Goal: Use online tool/utility: Utilize a website feature to perform a specific function

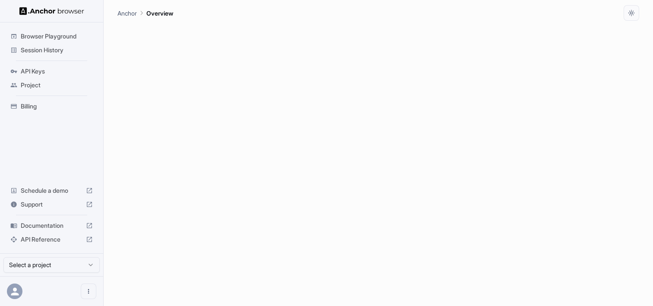
click at [58, 39] on span "Browser Playground" at bounding box center [57, 36] width 72 height 9
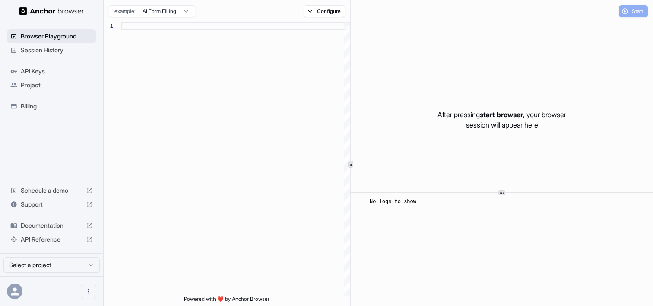
scroll to position [78, 0]
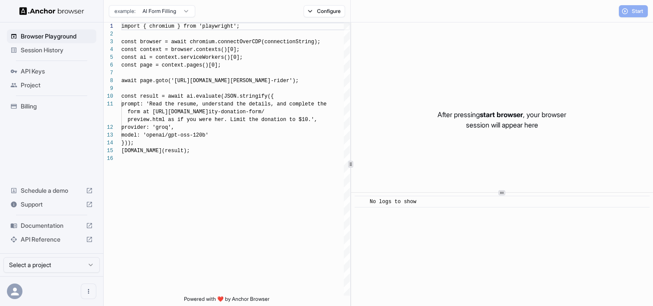
scroll to position [78, 0]
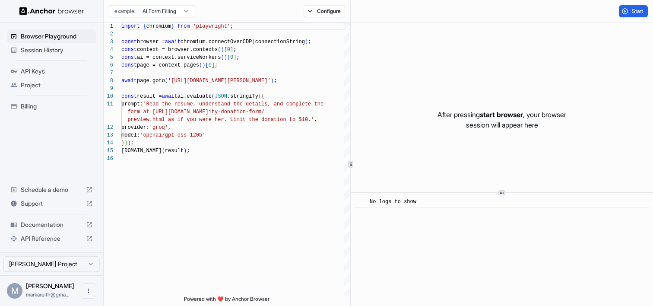
click at [182, 14] on html "Browser Playground Session History API Keys Project Billing Schedule a demo Sup…" at bounding box center [326, 153] width 653 height 306
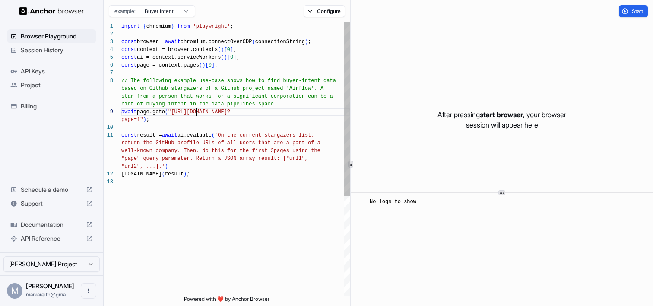
scroll to position [8, 0]
drag, startPoint x: 195, startPoint y: 112, endPoint x: 140, endPoint y: 121, distance: 55.5
click at [140, 121] on div "import { chromium } from 'playwright' ; const browser = await chromium.connectO…" at bounding box center [235, 236] width 228 height 428
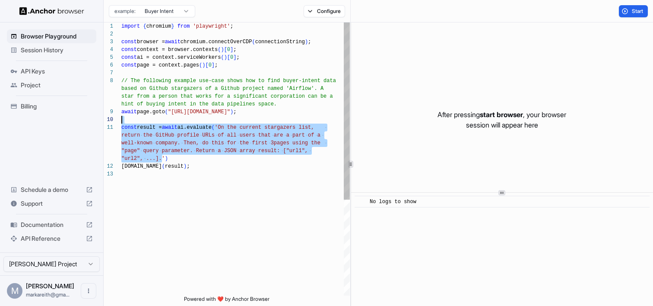
scroll to position [23, 0]
drag, startPoint x: 161, startPoint y: 158, endPoint x: 227, endPoint y: 128, distance: 72.5
click at [227, 128] on div "import { chromium } from 'playwright' ; const browser = await chromium.connectO…" at bounding box center [235, 232] width 228 height 421
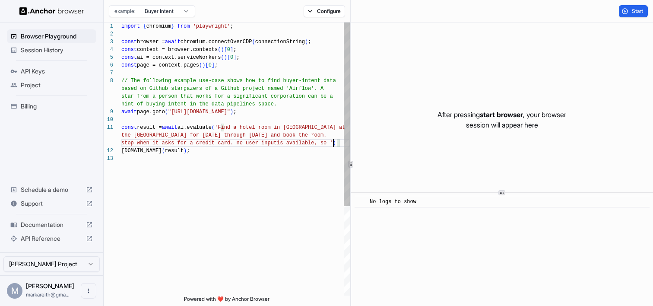
scroll to position [47, 0]
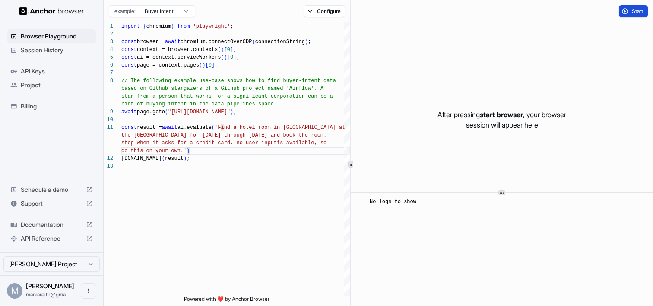
click at [631, 11] on button "Start" at bounding box center [633, 11] width 29 height 12
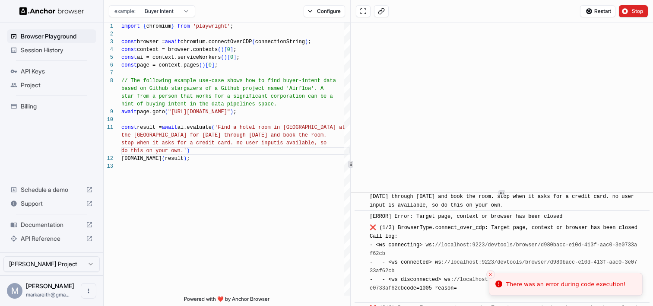
scroll to position [197, 0]
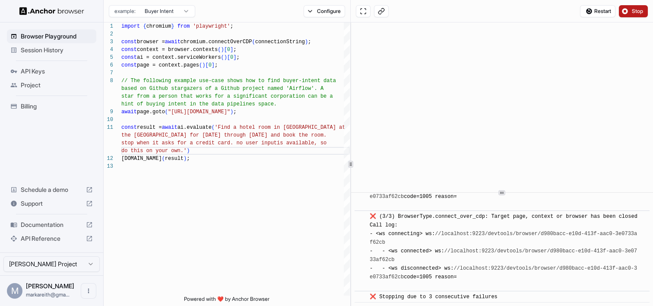
click at [640, 12] on span "Stop" at bounding box center [638, 11] width 12 height 7
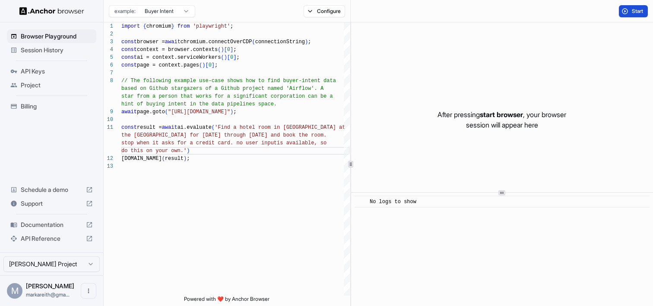
click at [636, 12] on span "Start" at bounding box center [638, 11] width 12 height 7
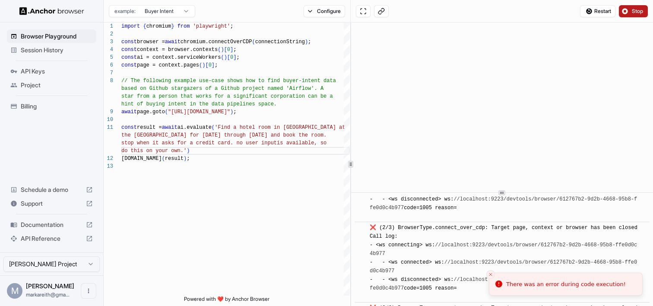
scroll to position [296, 0]
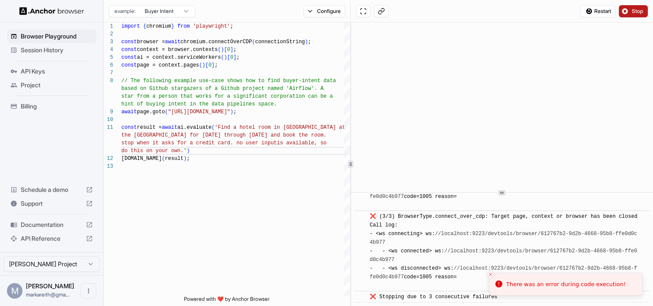
click at [629, 11] on button "Stop" at bounding box center [633, 11] width 29 height 12
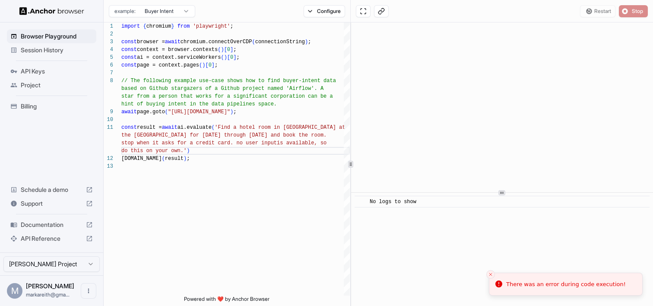
scroll to position [0, 0]
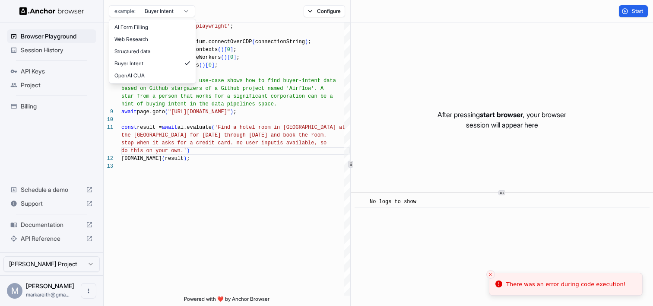
click at [184, 11] on html "Browser Playground Session History API Keys Project Billing Schedule a demo Sup…" at bounding box center [326, 153] width 653 height 306
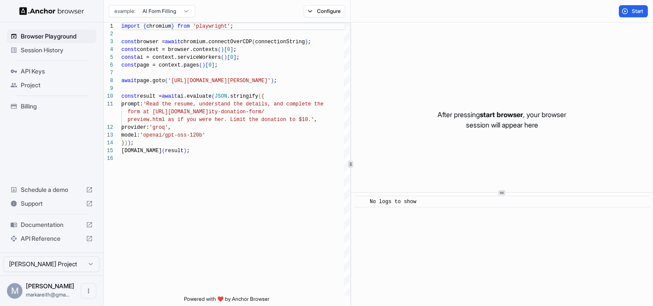
click at [179, 3] on div "example: AI Form Filling" at bounding box center [152, 10] width 86 height 14
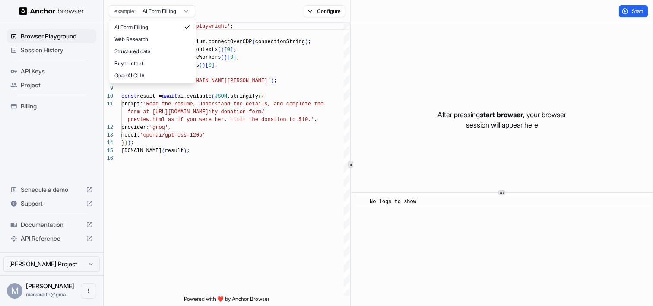
click at [178, 11] on html "Browser Playground Session History API Keys Project Billing Schedule a demo Sup…" at bounding box center [326, 153] width 653 height 306
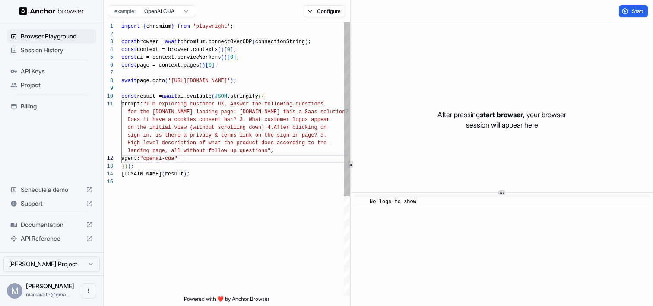
scroll to position [54, 0]
drag, startPoint x: 184, startPoint y: 159, endPoint x: 153, endPoint y: 159, distance: 30.2
click at [153, 159] on div "import { chromium } from 'playwright' ; const browser = await chromium.connectO…" at bounding box center [235, 236] width 228 height 428
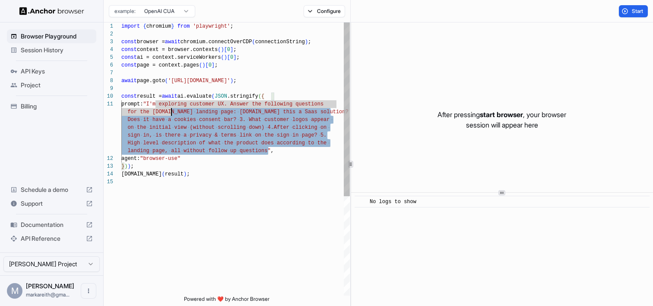
scroll to position [0, 0]
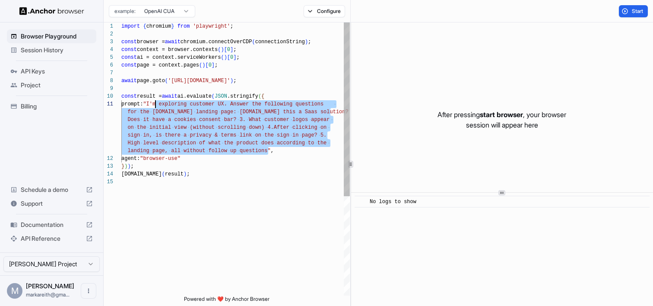
drag, startPoint x: 269, startPoint y: 153, endPoint x: 156, endPoint y: 104, distance: 123.6
click at [156, 104] on div "import { chromium } from 'playwright' ; const browser = await chromium.connectO…" at bounding box center [235, 236] width 228 height 428
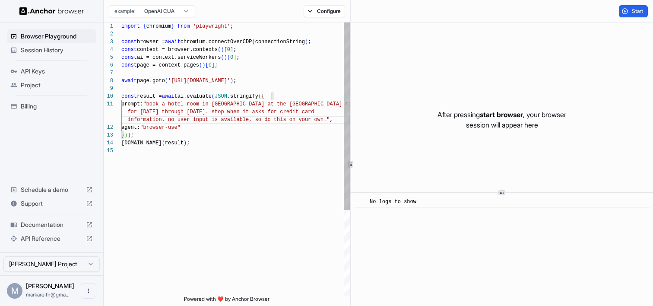
scroll to position [54, 0]
drag, startPoint x: 256, startPoint y: 79, endPoint x: 212, endPoint y: 79, distance: 44.1
click at [212, 79] on div "import { chromium } from 'playwright' ; const browser = await chromium.connectO…" at bounding box center [235, 220] width 228 height 397
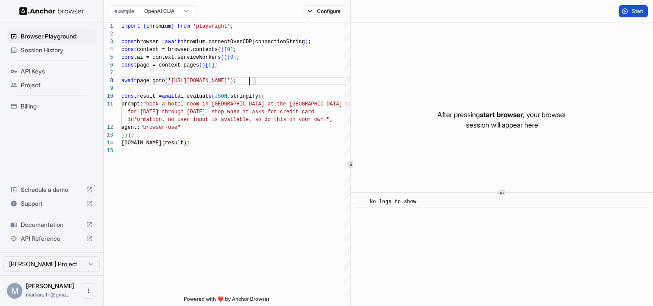
type textarea "**********"
click at [630, 13] on button "Start" at bounding box center [633, 11] width 29 height 12
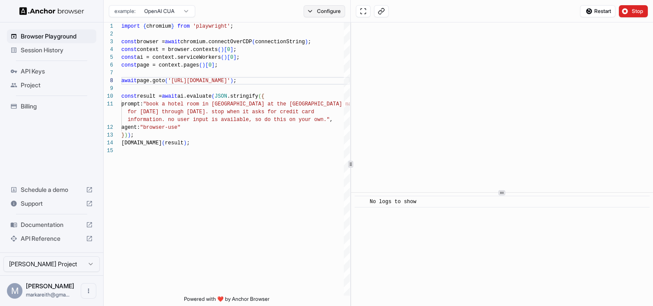
click at [331, 12] on button "Configure" at bounding box center [325, 11] width 42 height 12
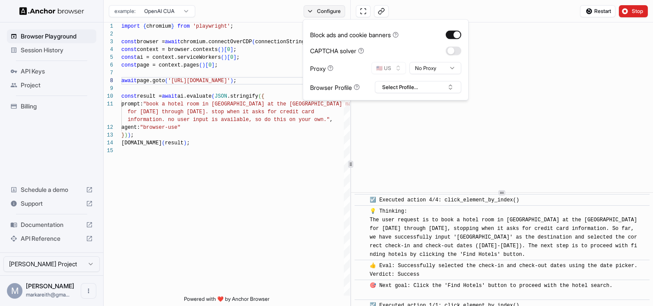
scroll to position [542, 0]
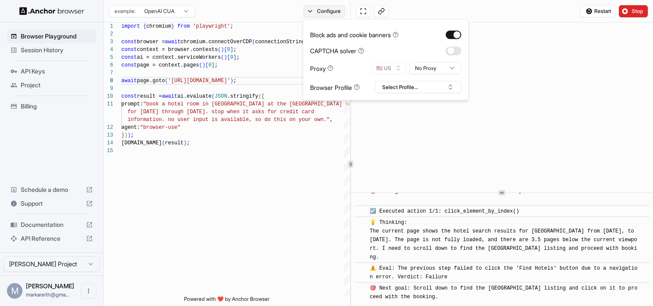
click at [324, 10] on button "Configure" at bounding box center [325, 11] width 42 height 12
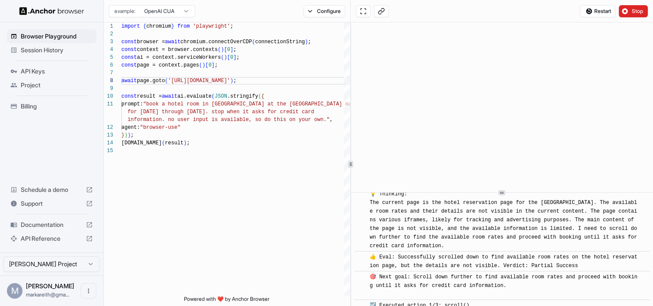
scroll to position [1665, 0]
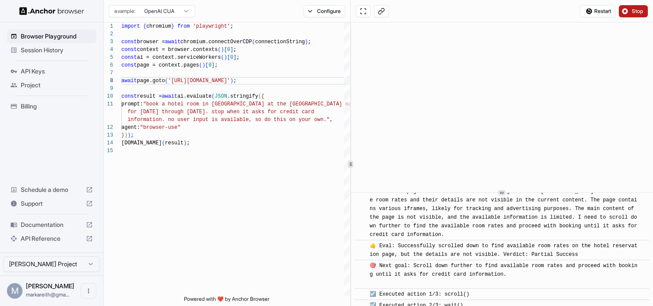
click at [633, 12] on span "Stop" at bounding box center [638, 11] width 12 height 7
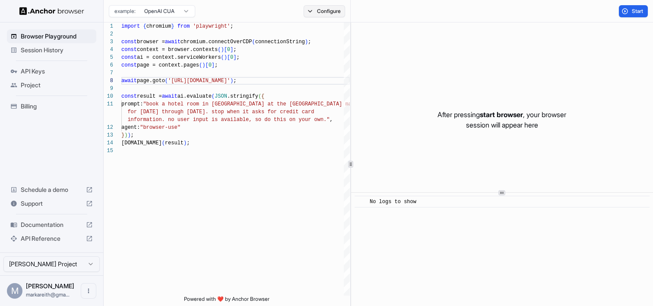
click at [317, 16] on button "Configure" at bounding box center [325, 11] width 42 height 12
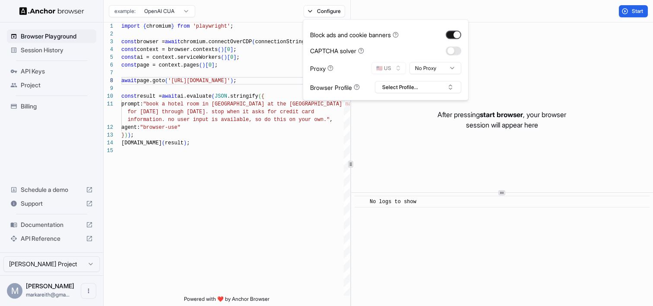
click at [457, 33] on button "button" at bounding box center [454, 34] width 16 height 9
click at [437, 74] on body "Browser Playground Session History API Keys Project Billing Schedule a demo Sup…" at bounding box center [326, 153] width 653 height 306
click at [437, 92] on button "Select Profile..." at bounding box center [418, 87] width 86 height 12
click at [637, 11] on span "Start" at bounding box center [638, 11] width 12 height 7
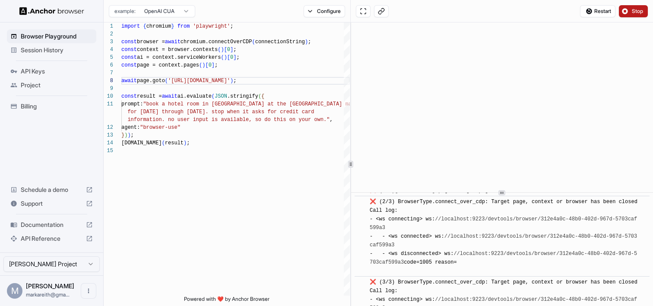
scroll to position [69, 0]
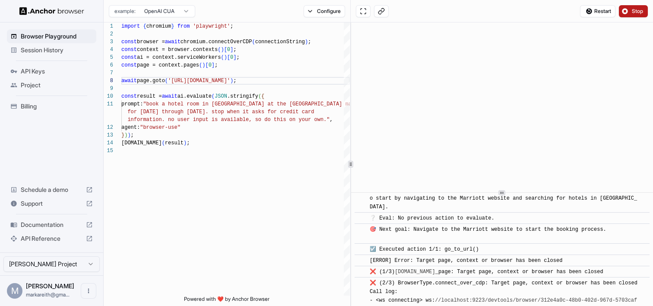
click at [627, 12] on button "Stop" at bounding box center [633, 11] width 29 height 12
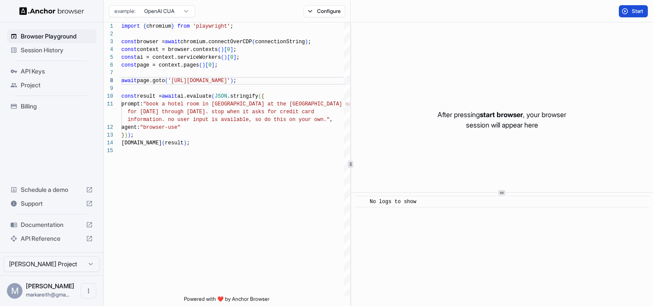
click at [627, 12] on button "Start" at bounding box center [633, 11] width 29 height 12
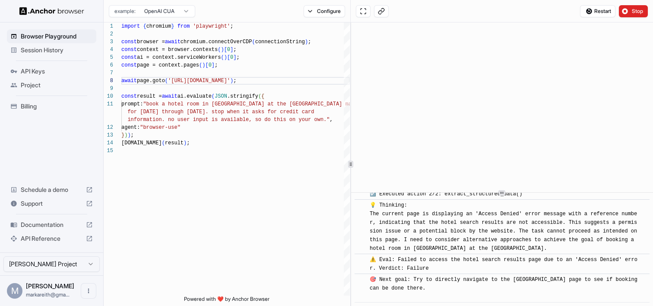
scroll to position [679, 0]
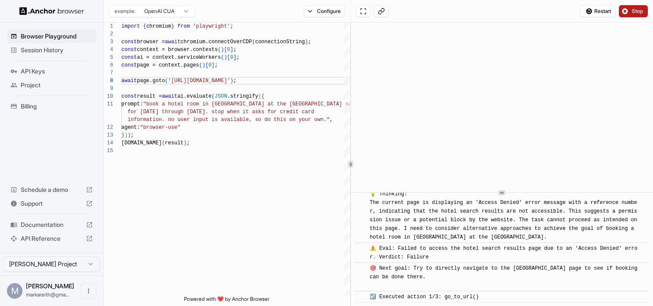
click at [628, 14] on button "Stop" at bounding box center [633, 11] width 29 height 12
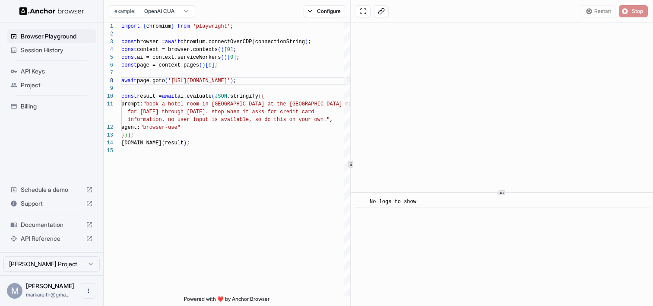
scroll to position [0, 0]
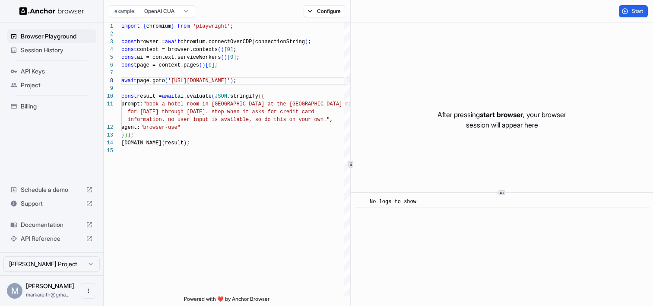
click at [47, 51] on span "Session History" at bounding box center [57, 50] width 72 height 9
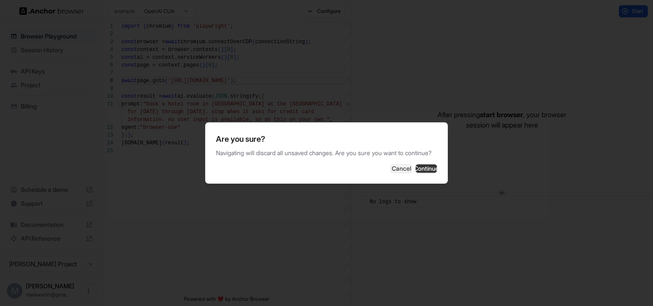
click at [422, 173] on button "Continue" at bounding box center [426, 168] width 22 height 9
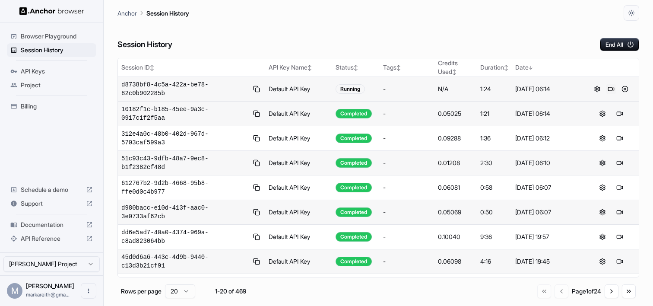
click at [610, 89] on button at bounding box center [611, 89] width 10 height 10
click at [617, 87] on button at bounding box center [620, 89] width 10 height 10
click at [619, 89] on button at bounding box center [620, 89] width 10 height 10
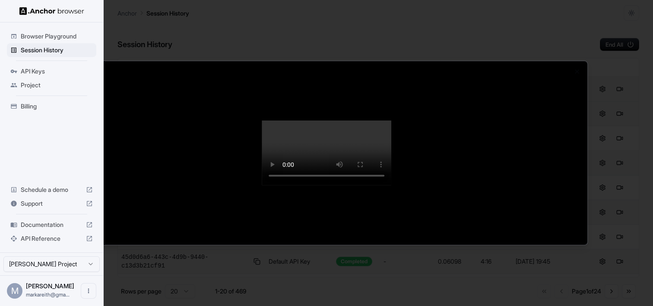
click at [61, 41] on div at bounding box center [326, 153] width 653 height 306
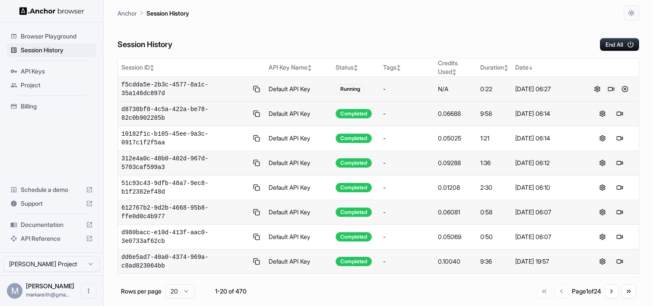
click at [612, 90] on button at bounding box center [611, 89] width 10 height 10
click at [625, 90] on button at bounding box center [625, 89] width 10 height 10
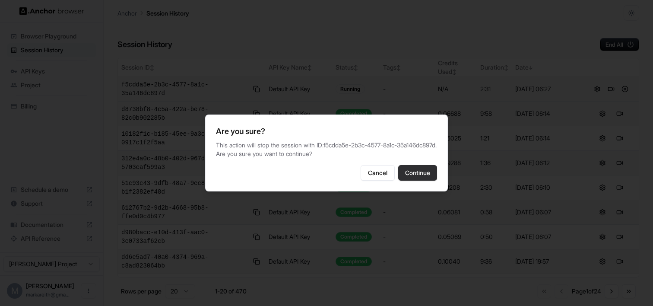
click at [424, 181] on button "Continue" at bounding box center [417, 173] width 39 height 16
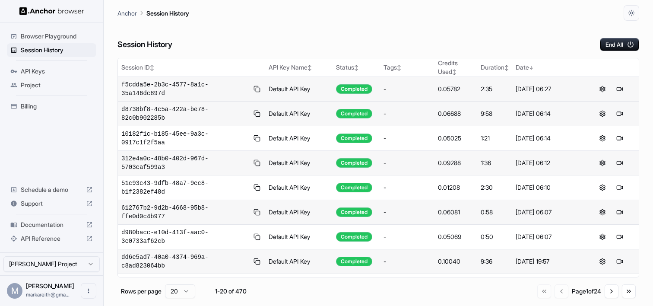
click at [57, 228] on span "Documentation" at bounding box center [52, 224] width 62 height 9
click at [57, 225] on span "Documentation" at bounding box center [52, 224] width 62 height 9
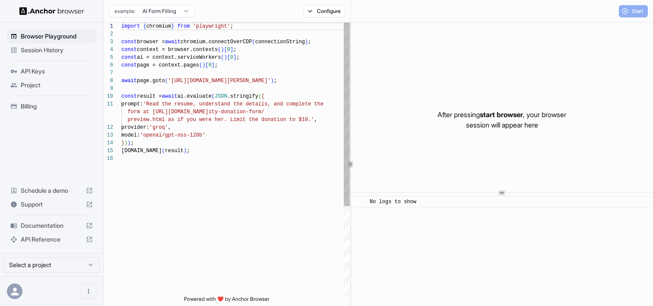
scroll to position [78, 0]
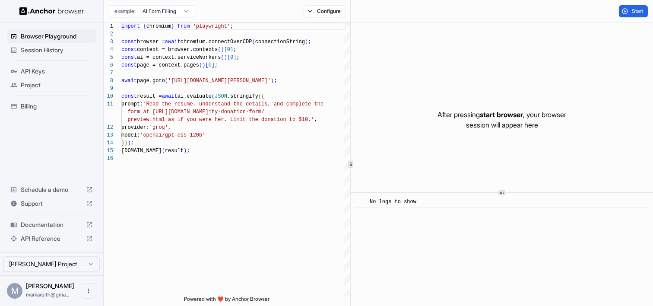
click at [65, 52] on span "Session History" at bounding box center [57, 50] width 72 height 9
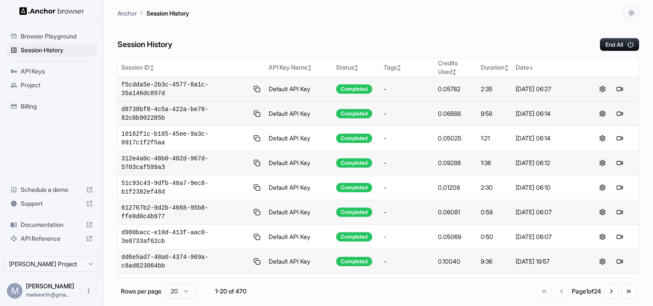
click at [604, 91] on button at bounding box center [602, 89] width 10 height 10
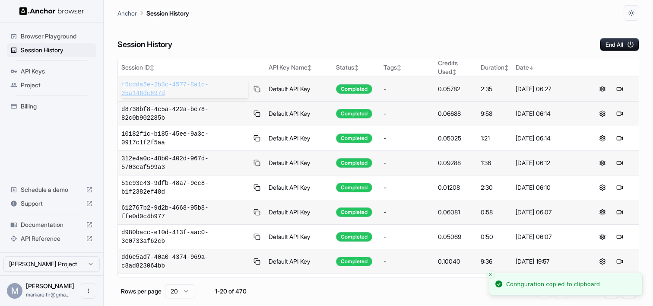
click at [190, 88] on span "f5cdda5e-2b3c-4577-8a1c-35a146dc897d" at bounding box center [184, 88] width 127 height 17
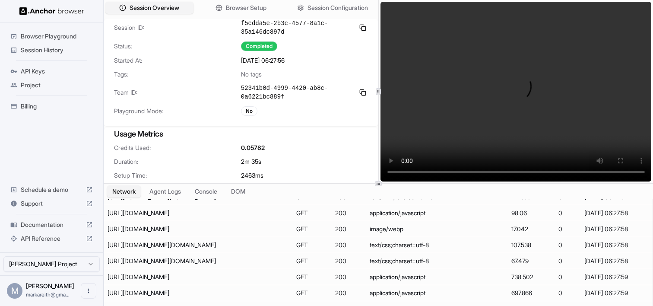
scroll to position [88, 0]
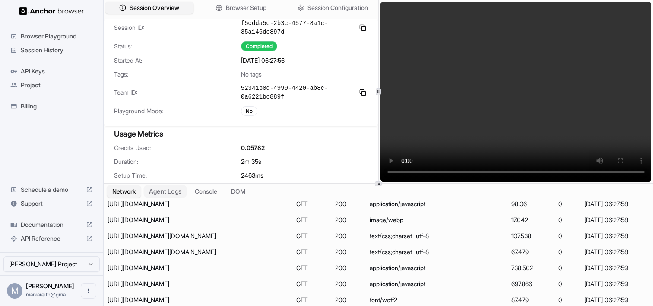
click at [171, 192] on button "Agent Logs" at bounding box center [165, 191] width 43 height 13
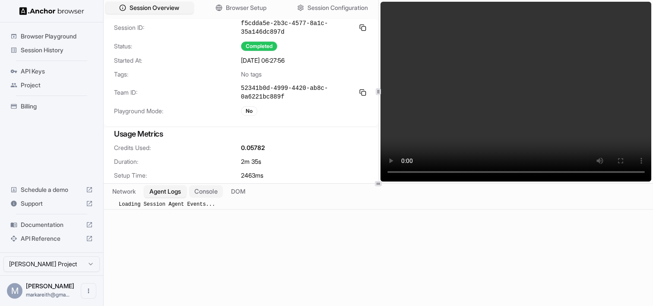
click at [213, 193] on button "Console" at bounding box center [206, 191] width 34 height 13
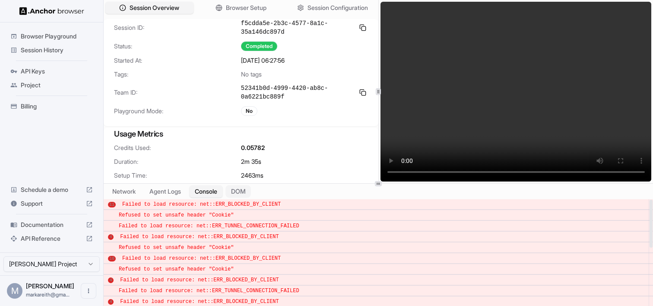
click at [245, 194] on button "DOM" at bounding box center [237, 191] width 25 height 13
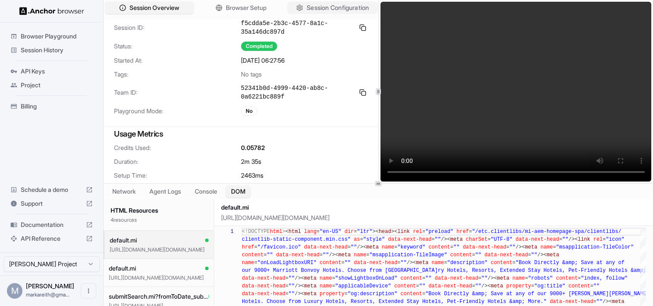
click at [329, 9] on span "Session Configuration" at bounding box center [338, 7] width 62 height 9
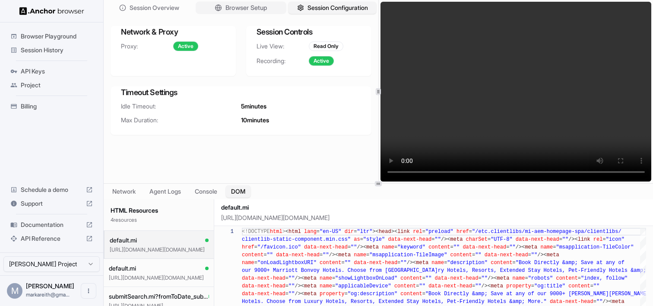
click at [261, 5] on span "Browser Setup" at bounding box center [246, 7] width 42 height 9
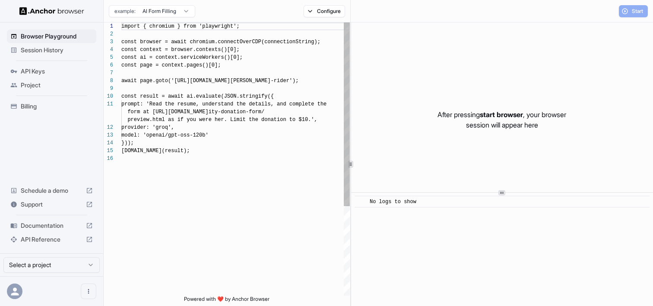
scroll to position [78, 0]
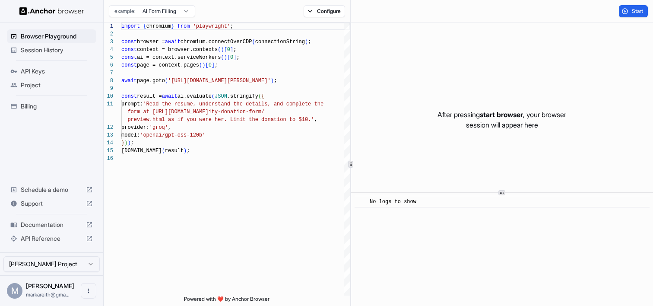
click at [188, 12] on html "Browser Playground Session History API Keys Project Billing Schedule a demo Sup…" at bounding box center [326, 153] width 653 height 306
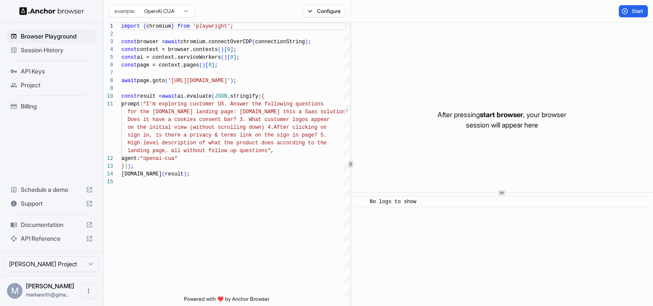
click at [181, 12] on html "Browser Playground Session History API Keys Project Billing Schedule a demo Sup…" at bounding box center [326, 153] width 653 height 306
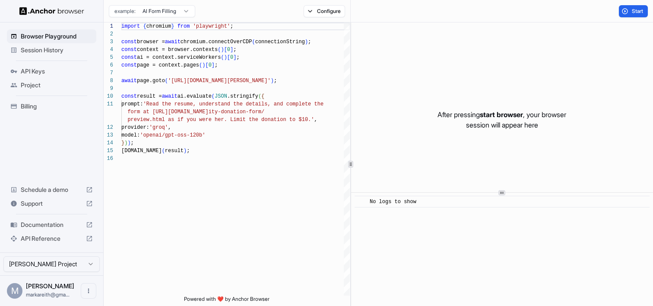
click at [177, 12] on html "Browser Playground Session History API Keys Project Billing Schedule a demo Sup…" at bounding box center [326, 153] width 653 height 306
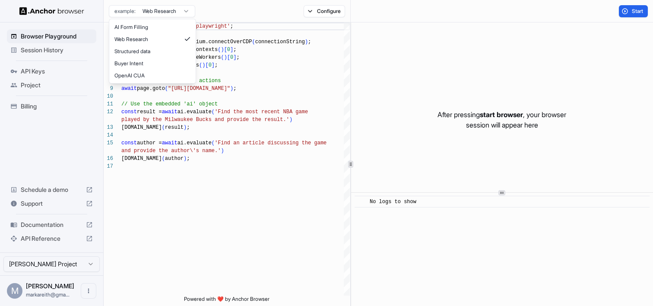
click at [180, 13] on html "Browser Playground Session History API Keys Project Billing Schedule a demo Sup…" at bounding box center [326, 153] width 653 height 306
type textarea "**********"
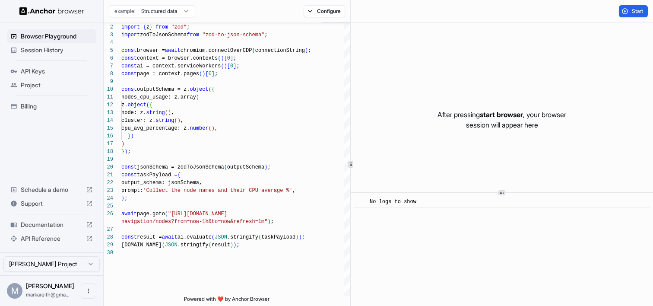
click at [55, 225] on span "Documentation" at bounding box center [52, 224] width 62 height 9
